Goal: Communication & Community: Answer question/provide support

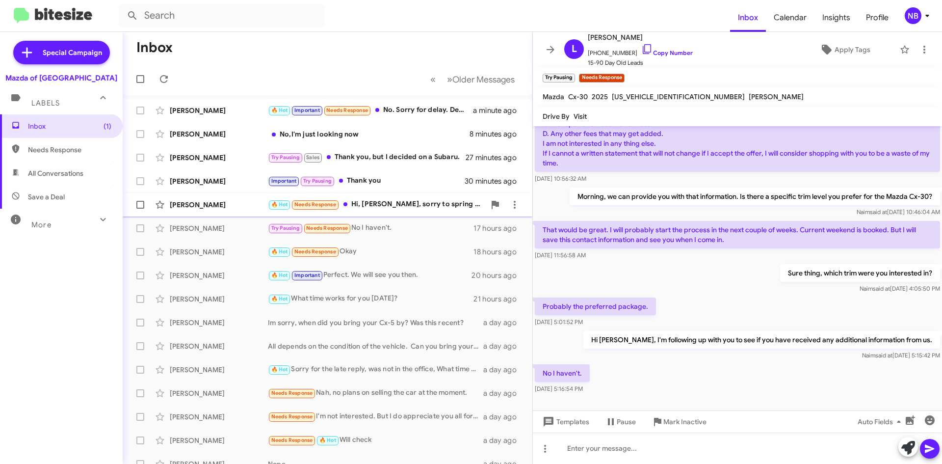
click at [424, 204] on div "🔥 Hot Needs Response Hi, [PERSON_NAME], sorry to spring this on you last minute…" at bounding box center [376, 204] width 217 height 11
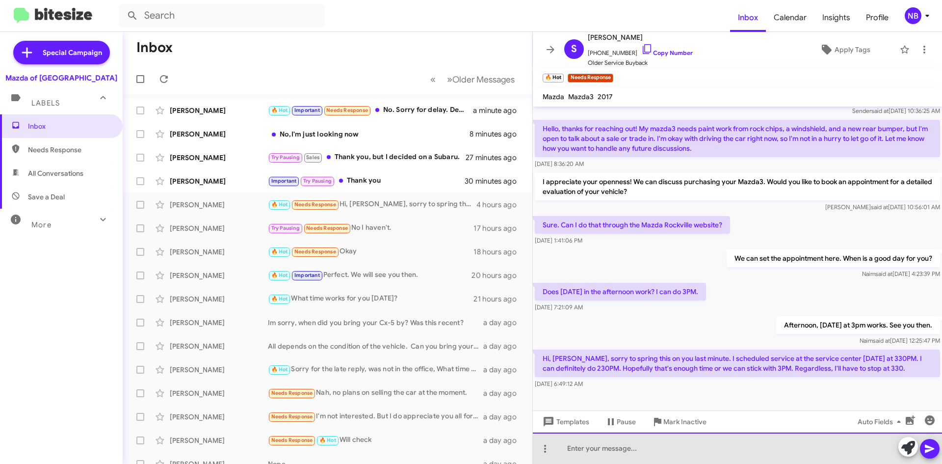
click at [676, 444] on div at bounding box center [737, 447] width 409 height 31
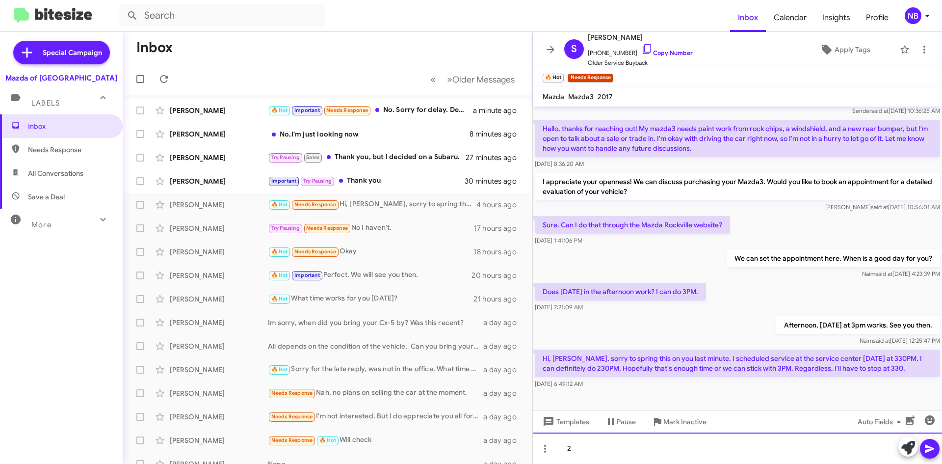
drag, startPoint x: 587, startPoint y: 439, endPoint x: 590, endPoint y: 445, distance: 6.4
click at [588, 441] on div "2" at bounding box center [737, 447] width 409 height 31
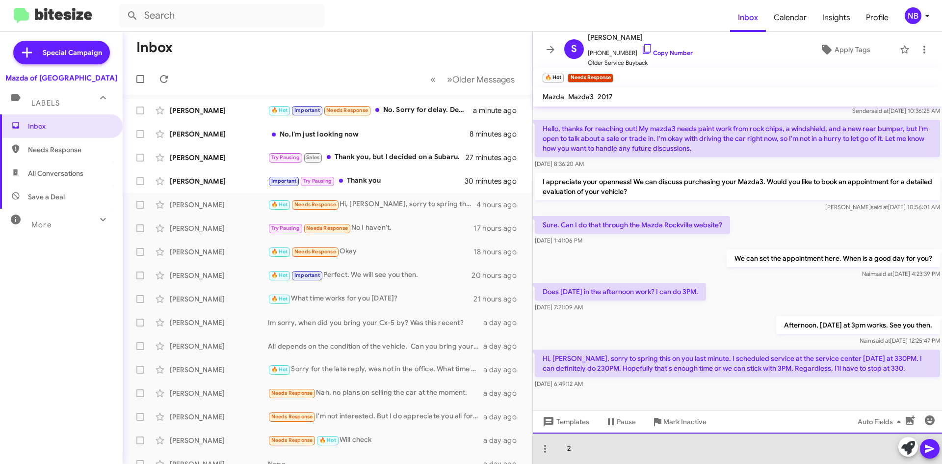
click at [590, 445] on div "2" at bounding box center [737, 447] width 409 height 31
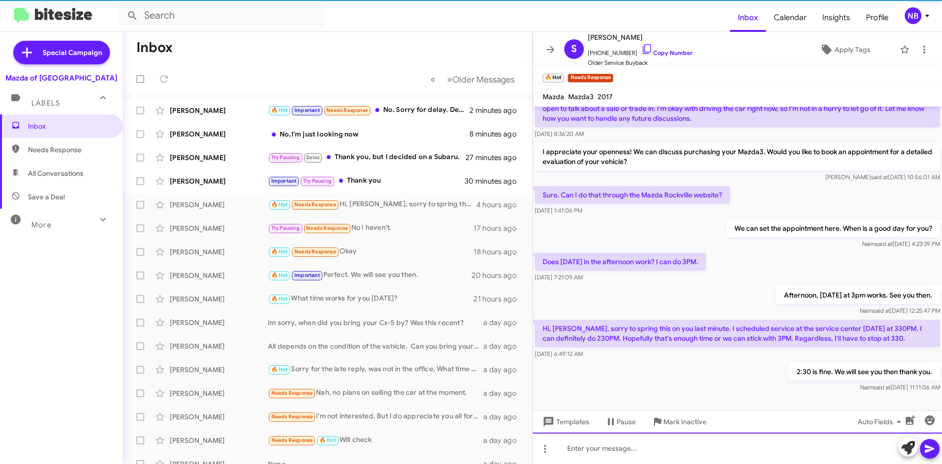
scroll to position [97, 0]
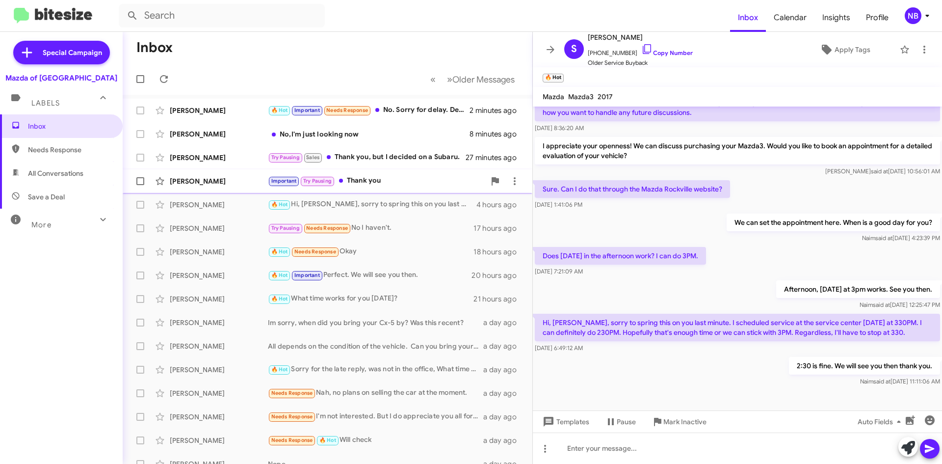
click at [396, 176] on div "Important Try Pausing Thank you" at bounding box center [376, 180] width 217 height 11
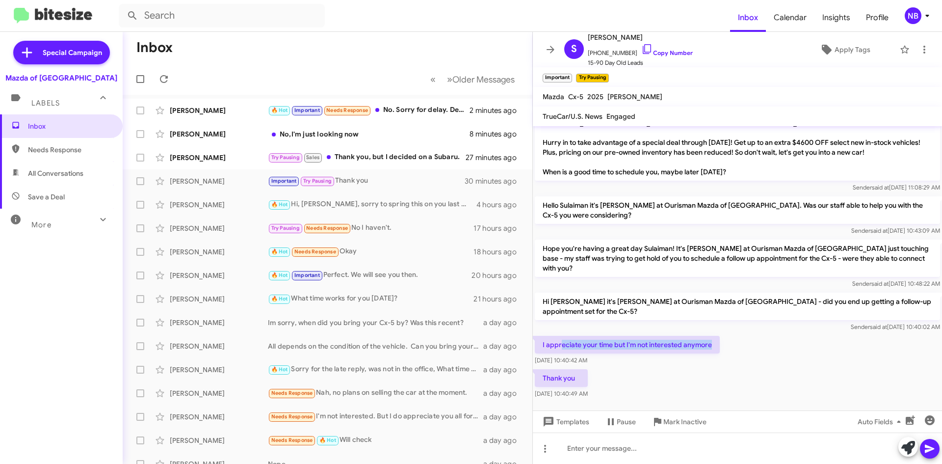
drag, startPoint x: 563, startPoint y: 326, endPoint x: 711, endPoint y: 331, distance: 147.8
click at [711, 336] on p "I appreciate your time but I'm not interested anymore" at bounding box center [627, 345] width 185 height 18
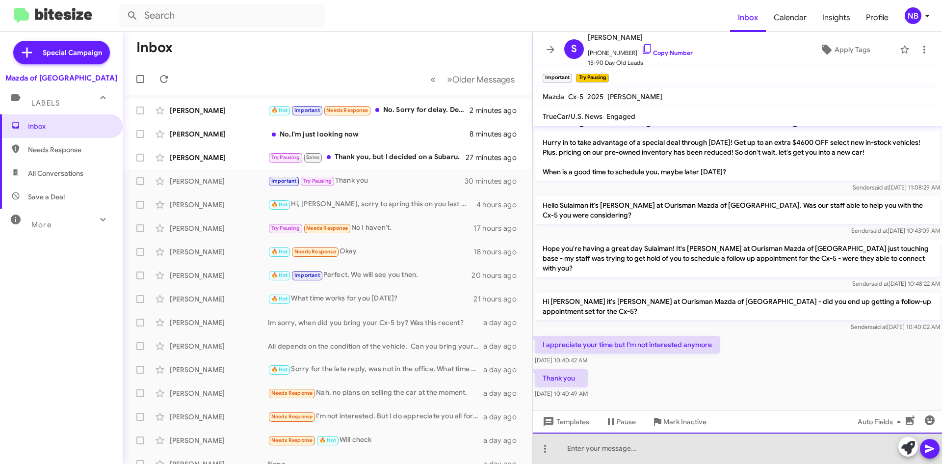
click at [592, 450] on div at bounding box center [737, 447] width 409 height 31
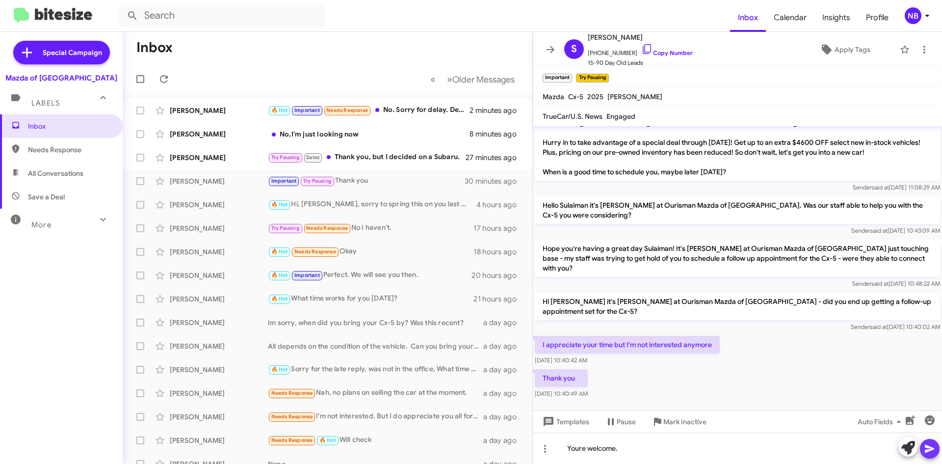
click at [933, 451] on icon at bounding box center [930, 449] width 12 height 12
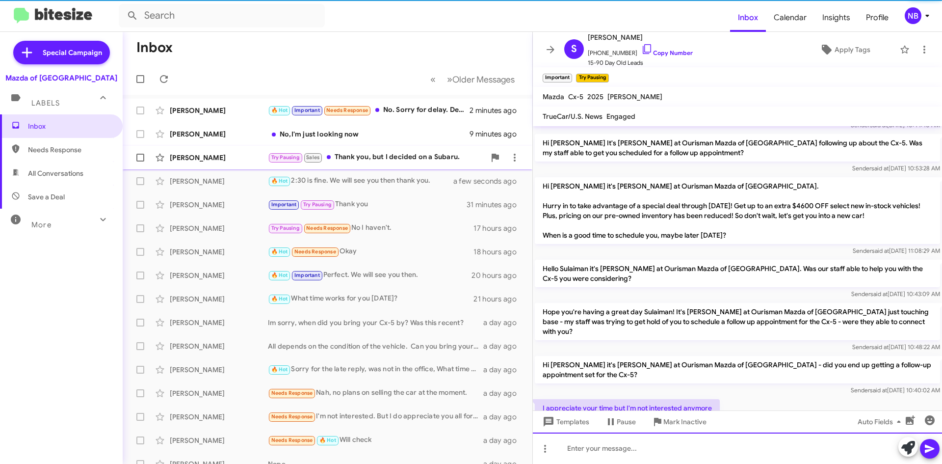
scroll to position [0, 0]
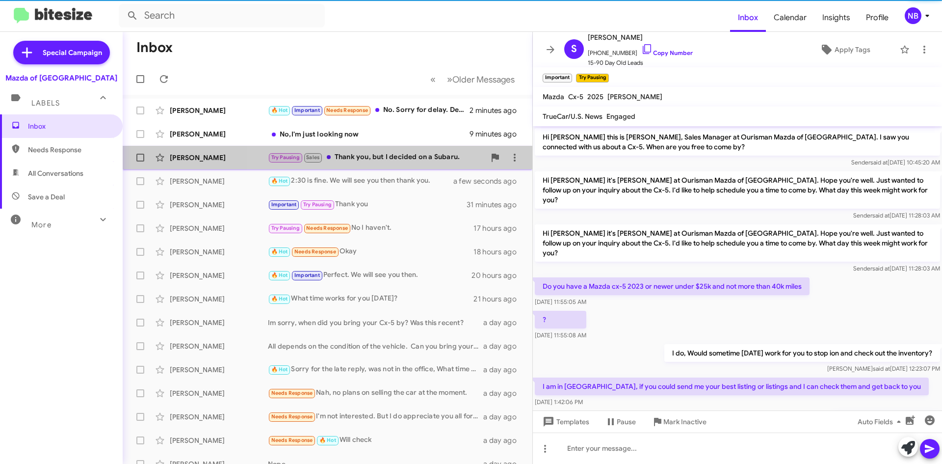
click at [404, 159] on div "Try Pausing Sales Thank you, but I decided on a Subaru." at bounding box center [376, 157] width 217 height 11
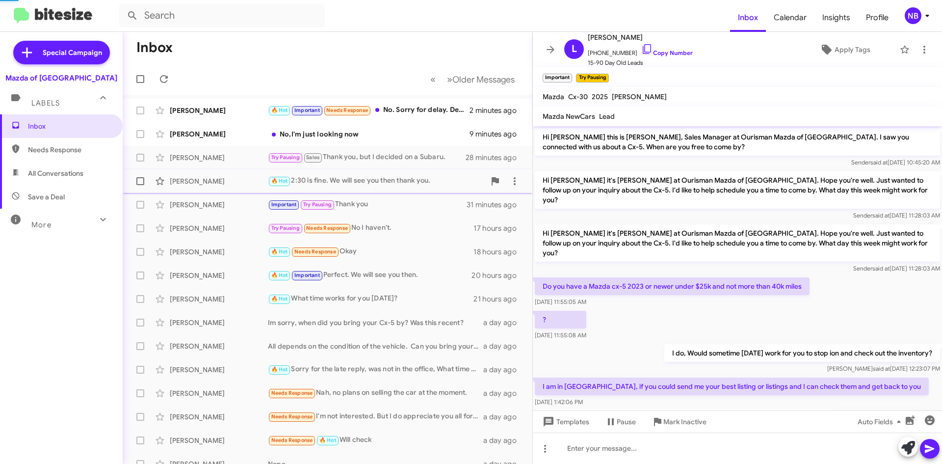
scroll to position [163, 0]
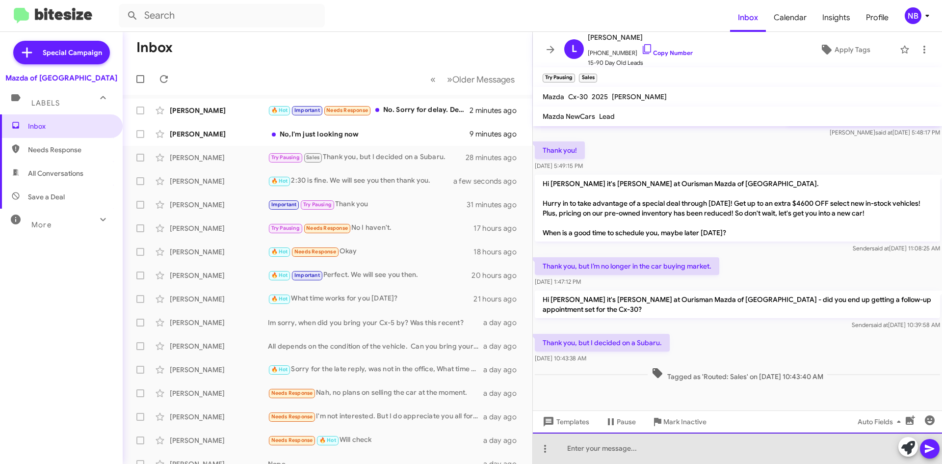
click at [622, 453] on div at bounding box center [737, 447] width 409 height 31
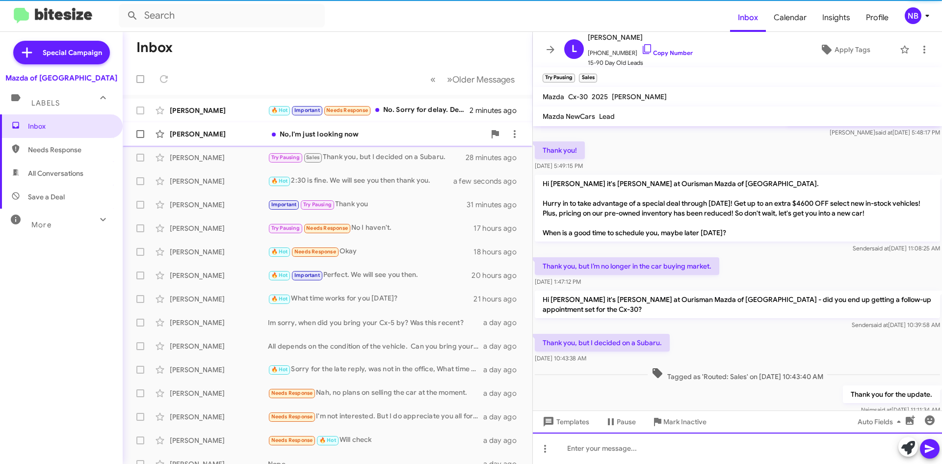
scroll to position [0, 0]
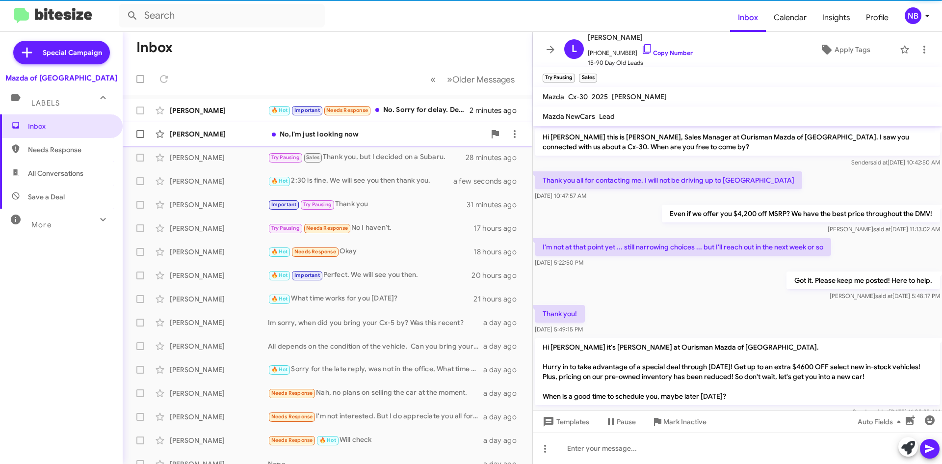
click at [351, 137] on div "No,I'm just looking now" at bounding box center [376, 134] width 217 height 10
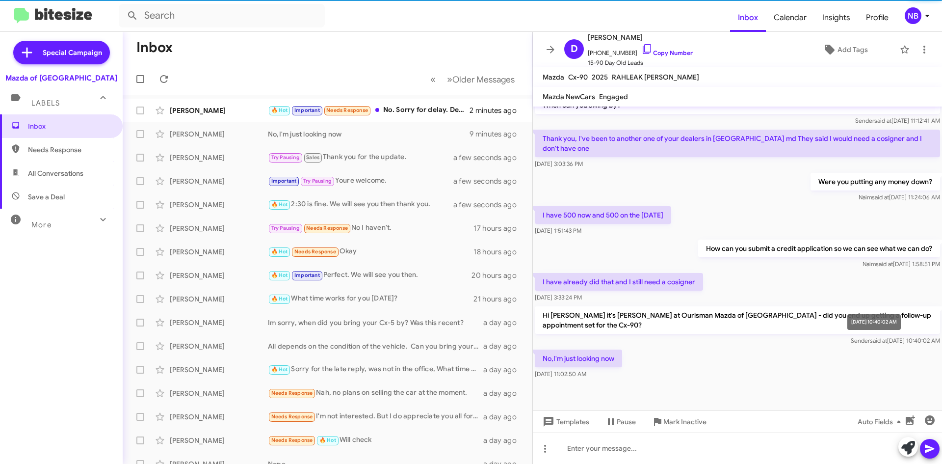
scroll to position [322, 0]
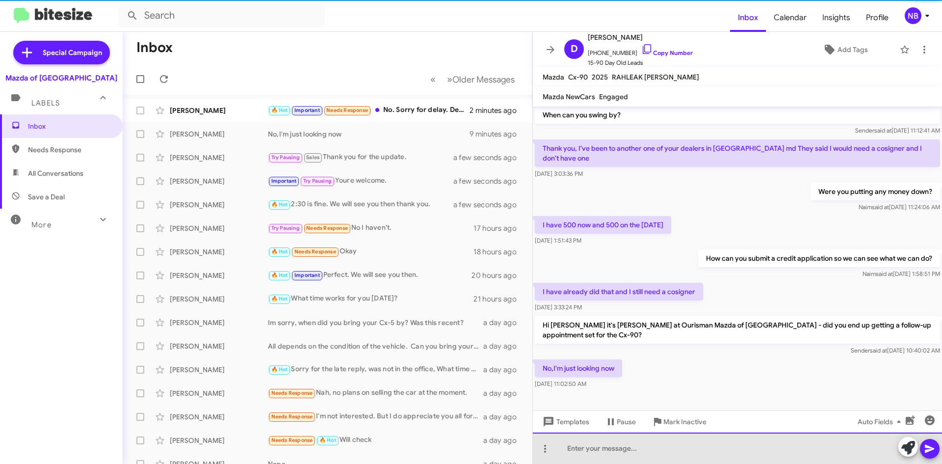
click at [604, 449] on div at bounding box center [737, 447] width 409 height 31
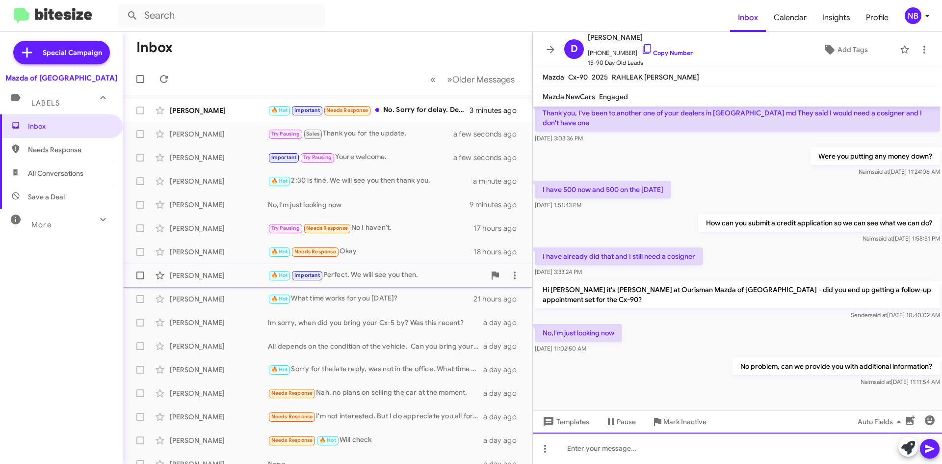
scroll to position [358, 0]
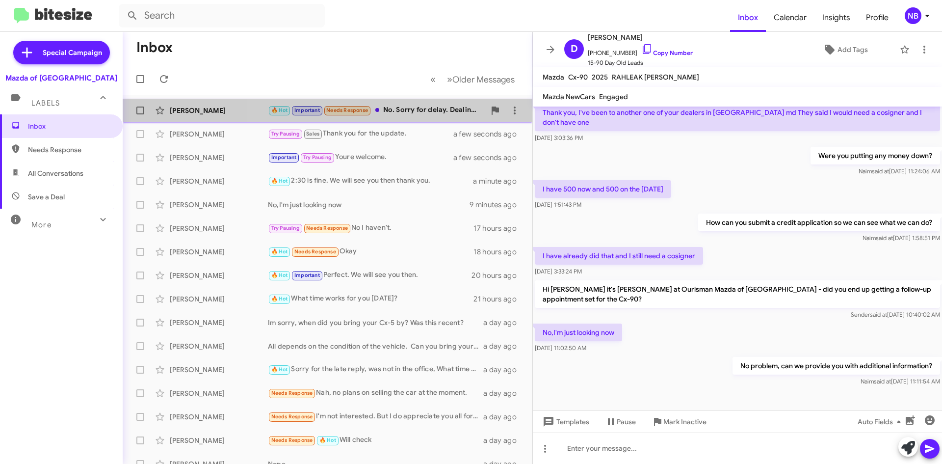
click at [425, 104] on div "[PERSON_NAME] 🔥 Hot Important Needs Response No. Sorry for delay. Dealing with …" at bounding box center [328, 111] width 394 height 20
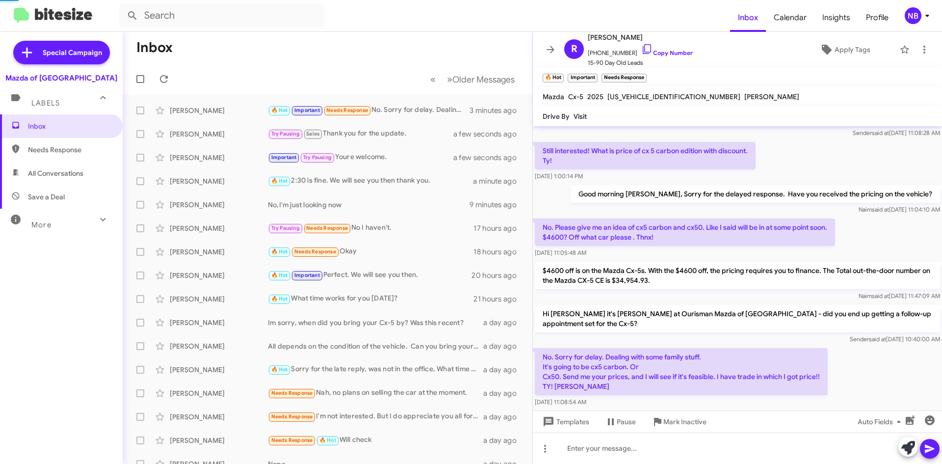
scroll to position [374, 0]
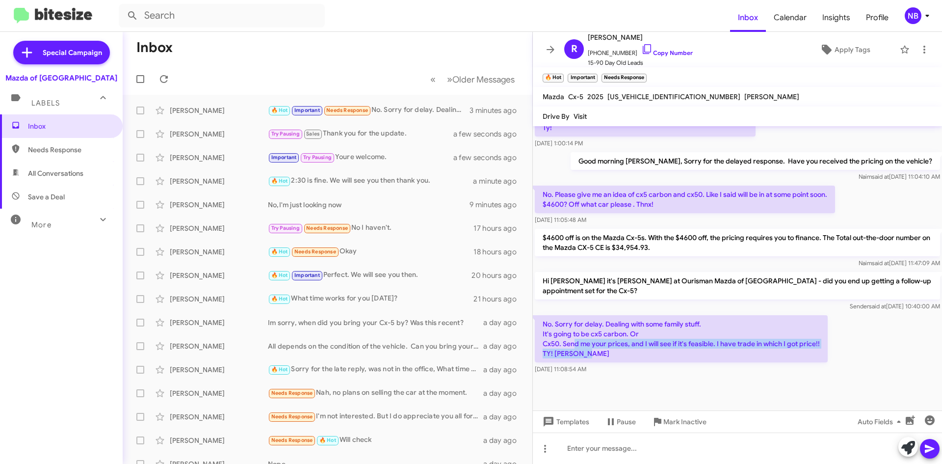
drag, startPoint x: 574, startPoint y: 344, endPoint x: 704, endPoint y: 358, distance: 130.3
click at [704, 358] on p "No. Sorry for delay. Dealing with some family stuff. It's going to be cx5 carbo…" at bounding box center [681, 338] width 293 height 47
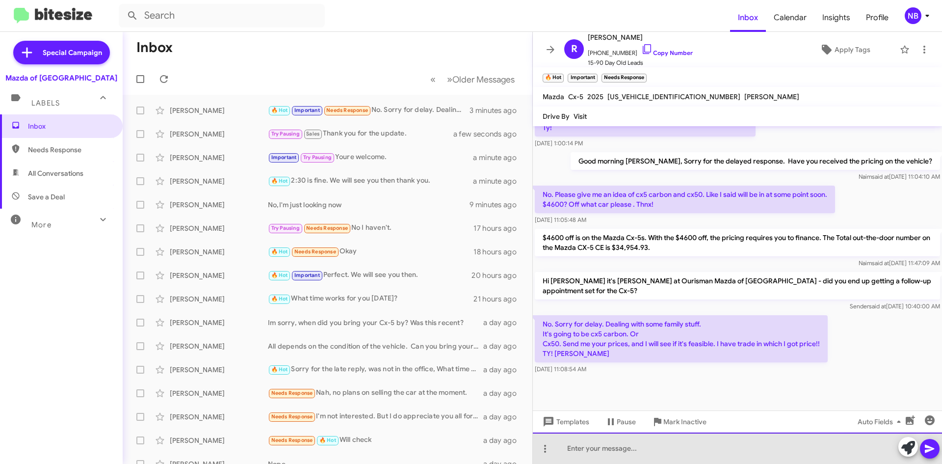
click at [582, 451] on div at bounding box center [737, 447] width 409 height 31
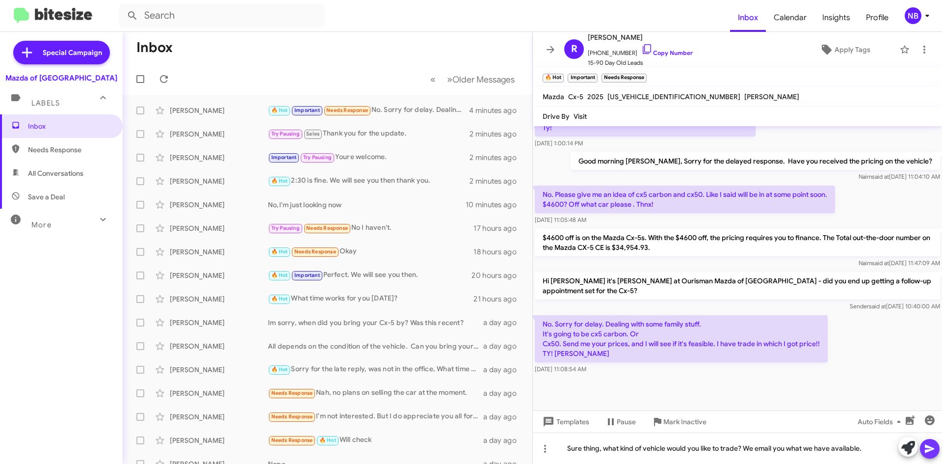
click at [932, 447] on icon at bounding box center [930, 449] width 12 height 12
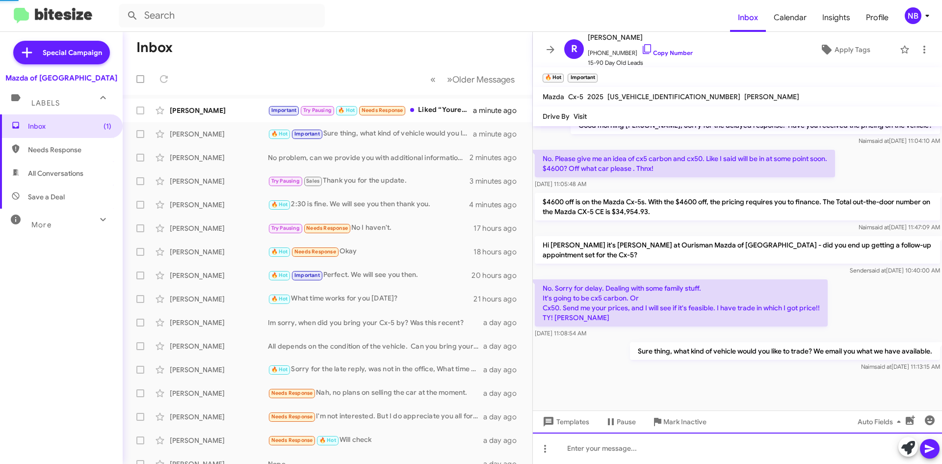
scroll to position [446, 0]
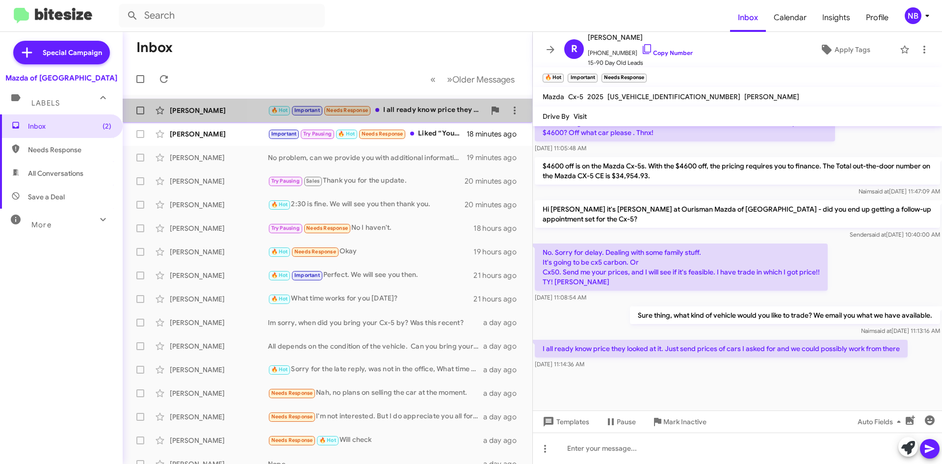
click at [431, 114] on div "🔥 Hot Important Needs Response I all ready know price they looked at it. Just s…" at bounding box center [376, 110] width 217 height 11
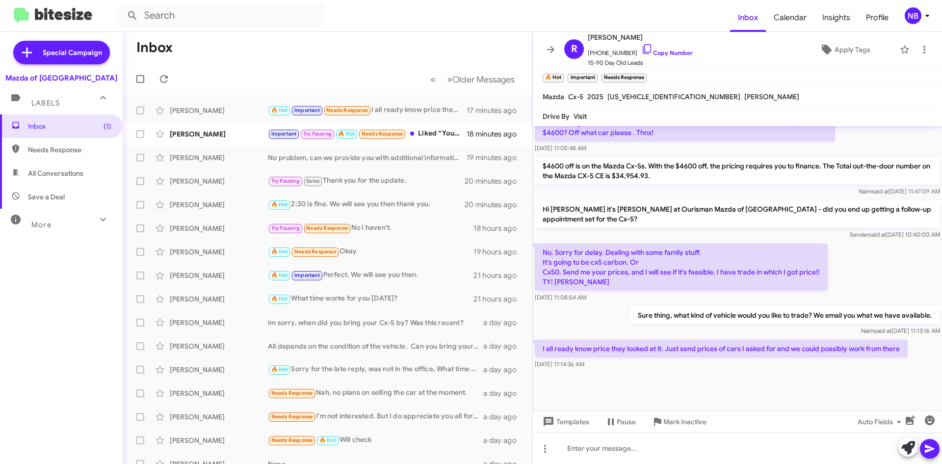
drag, startPoint x: 671, startPoint y: 350, endPoint x: 897, endPoint y: 359, distance: 225.9
click at [897, 359] on div "I all ready know price they looked at it. Just send prices of cars I asked for …" at bounding box center [721, 354] width 373 height 29
click at [585, 349] on p "I all ready know price they looked at it. Just send prices of cars I asked for …" at bounding box center [721, 349] width 373 height 18
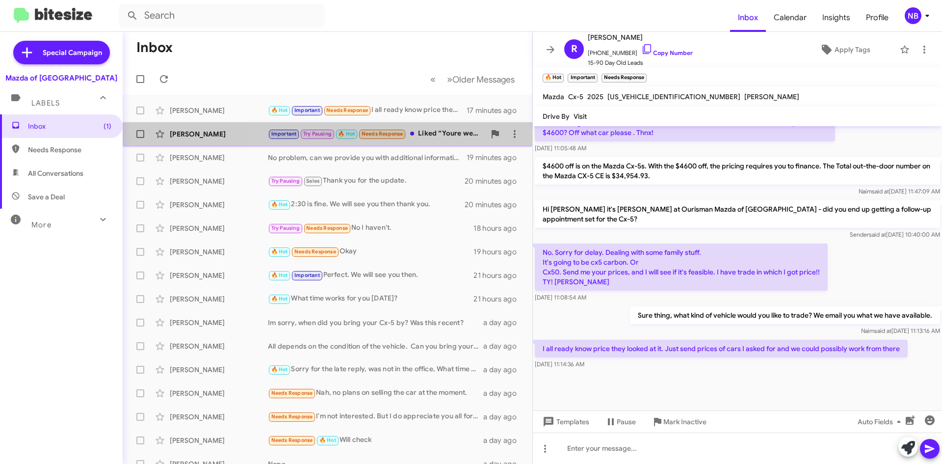
click at [441, 137] on div "Important Try Pausing 🔥 Hot Needs Response Liked “Youre welcome.”" at bounding box center [376, 133] width 217 height 11
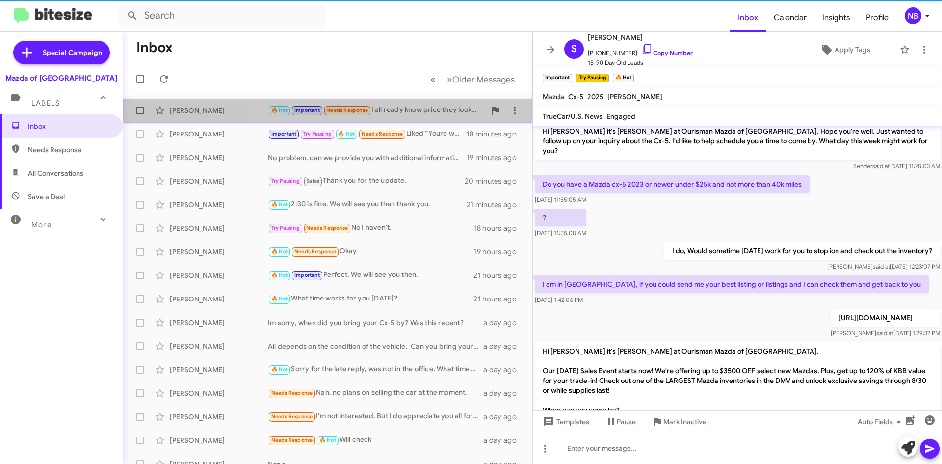
click at [429, 113] on div "🔥 Hot Important Needs Response I all ready know price they looked at it. Just s…" at bounding box center [376, 110] width 217 height 11
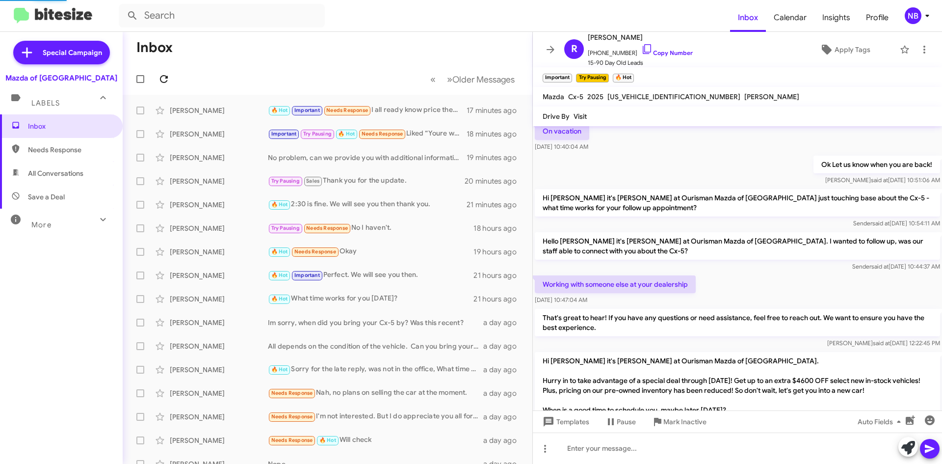
scroll to position [446, 0]
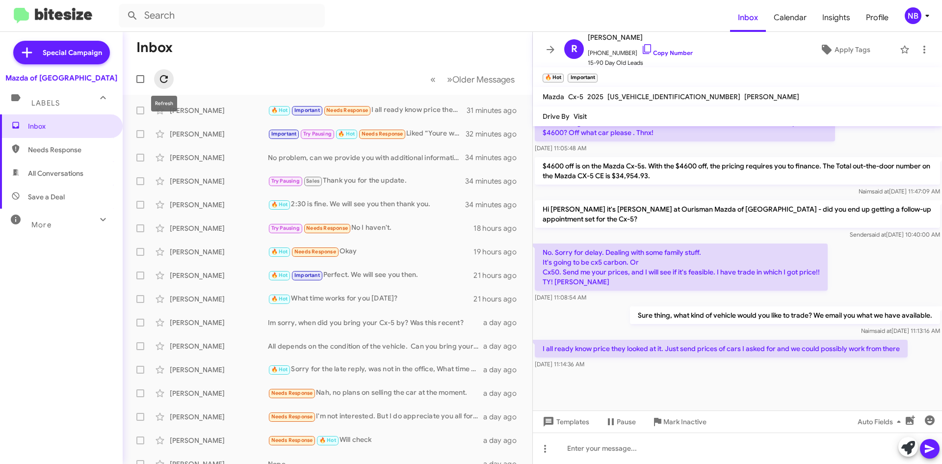
click at [162, 77] on icon at bounding box center [164, 79] width 8 height 8
